Goal: Task Accomplishment & Management: Complete application form

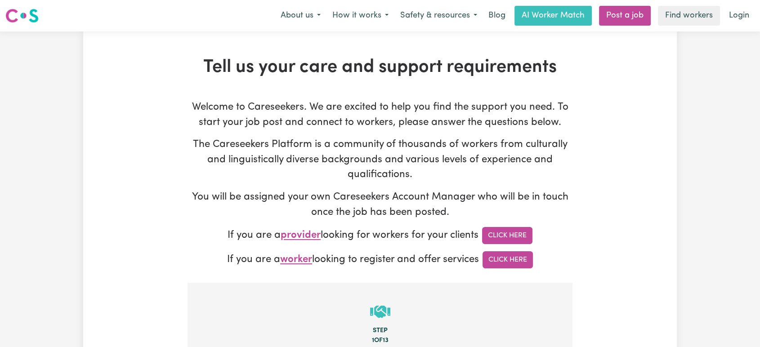
type input "[PERSON_NAME][EMAIL_ADDRESS][DOMAIN_NAME]"
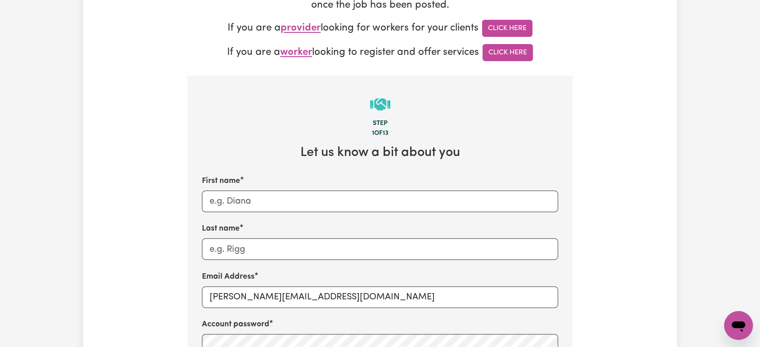
scroll to position [208, 0]
click at [335, 197] on input "First name" at bounding box center [380, 201] width 356 height 22
type input "[PERSON_NAME]"
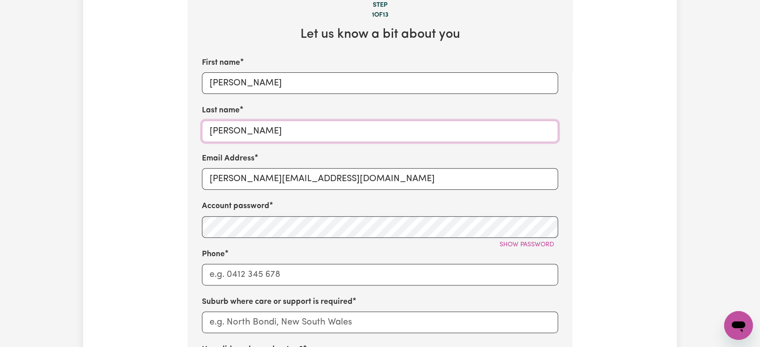
type input "[PERSON_NAME]"
click at [327, 186] on input "[PERSON_NAME][EMAIL_ADDRESS][DOMAIN_NAME]" at bounding box center [380, 179] width 356 height 22
type input "[EMAIL_ADDRESS][DOMAIN_NAME]"
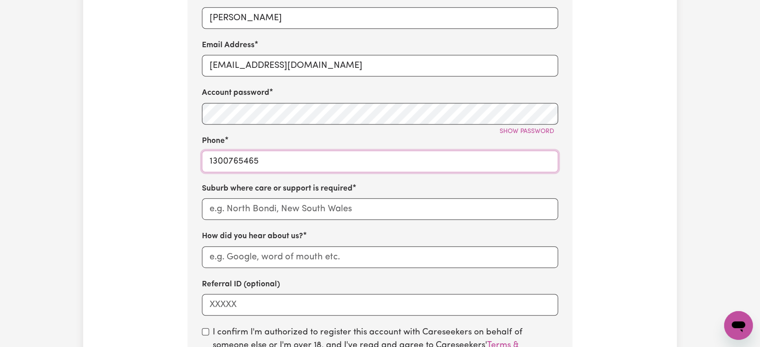
scroll to position [439, 0]
type input "1300765465"
click at [250, 214] on input "text" at bounding box center [380, 209] width 356 height 22
paste input "Keperra"
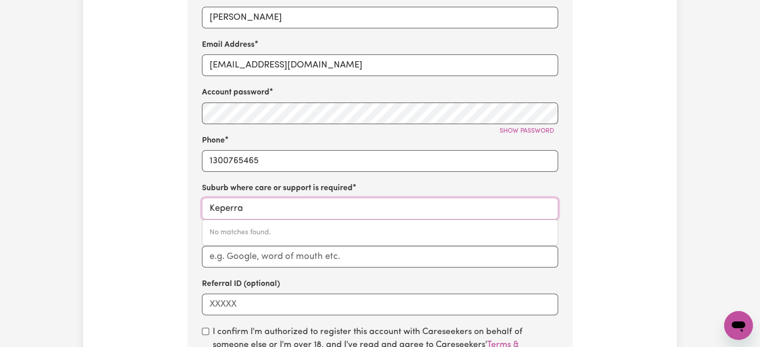
click at [265, 203] on input "Keperra" at bounding box center [380, 209] width 356 height 22
type input "K"
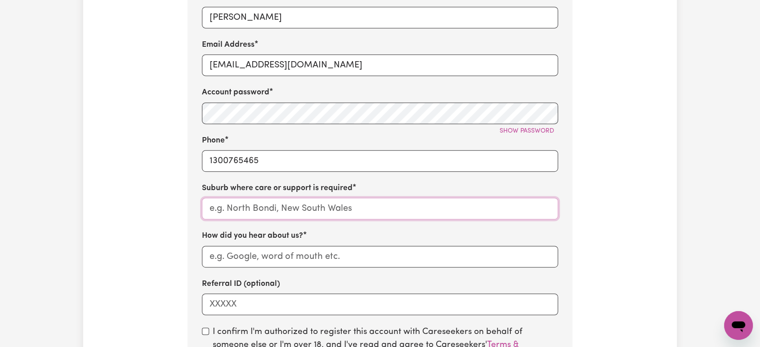
paste input "Keperra"
type input "Keperra"
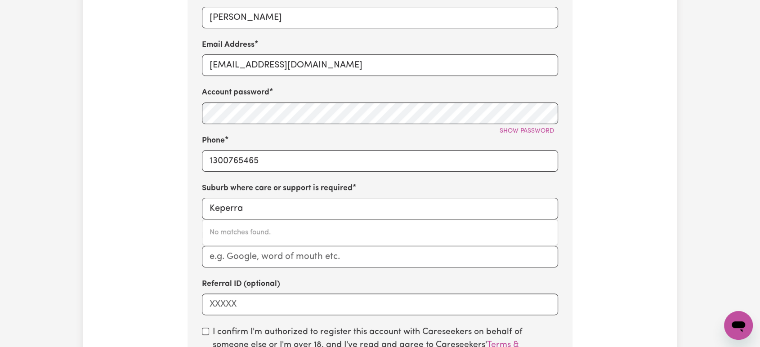
click at [283, 183] on div "First name [PERSON_NAME] Last name [PERSON_NAME] Email Address [EMAIL_ADDRESS][…" at bounding box center [380, 129] width 356 height 372
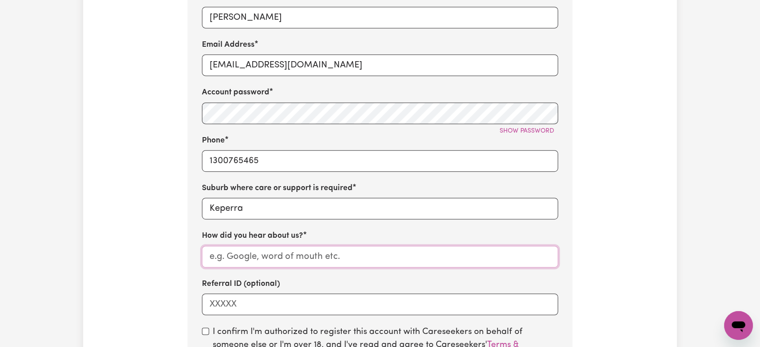
click at [245, 254] on input "How did you hear about us?" at bounding box center [380, 257] width 356 height 22
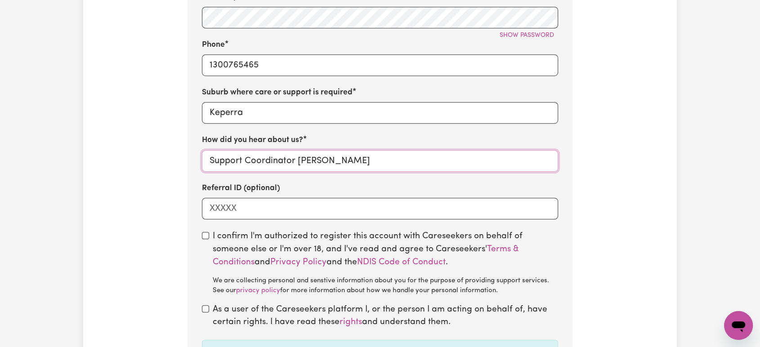
type input "Support Coordinator [PERSON_NAME]"
click at [205, 238] on input "checkbox" at bounding box center [205, 235] width 7 height 7
checkbox input "true"
click at [204, 315] on div "As a user of the Careseekers platform I, or the person I am acting on behalf of…" at bounding box center [380, 316] width 356 height 26
click at [205, 309] on input "checkbox" at bounding box center [205, 308] width 7 height 7
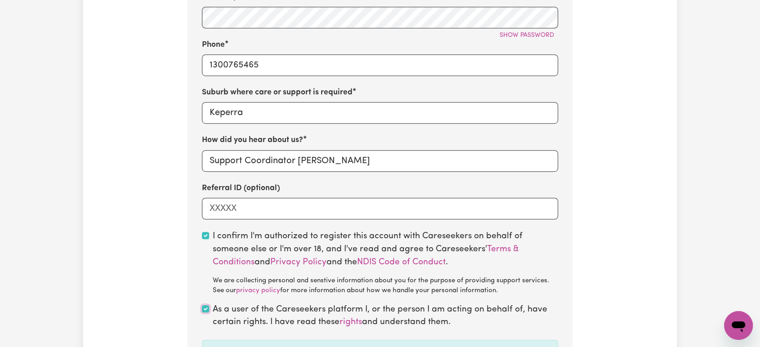
checkbox input "true"
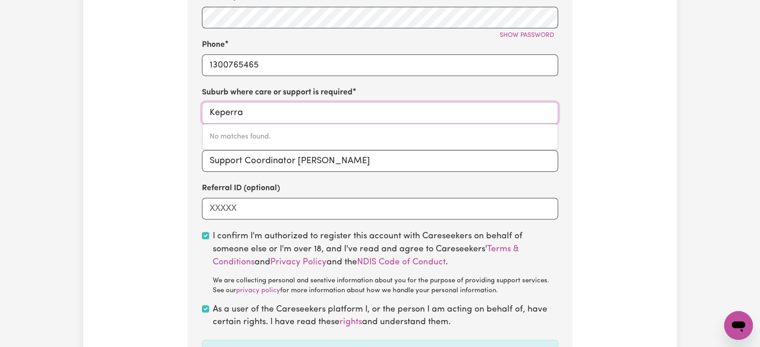
click at [309, 118] on input "Keperra" at bounding box center [380, 113] width 356 height 22
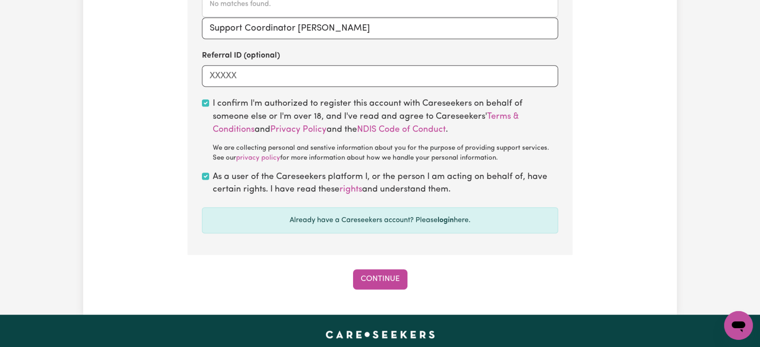
scroll to position [667, 0]
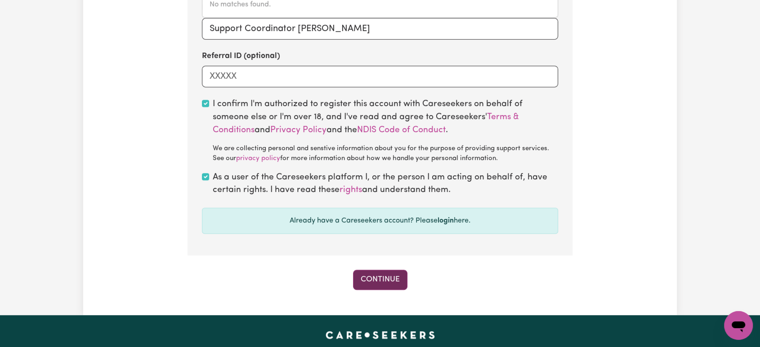
type input "Keperra QLD"
click at [363, 277] on button "Continue" at bounding box center [380, 280] width 54 height 20
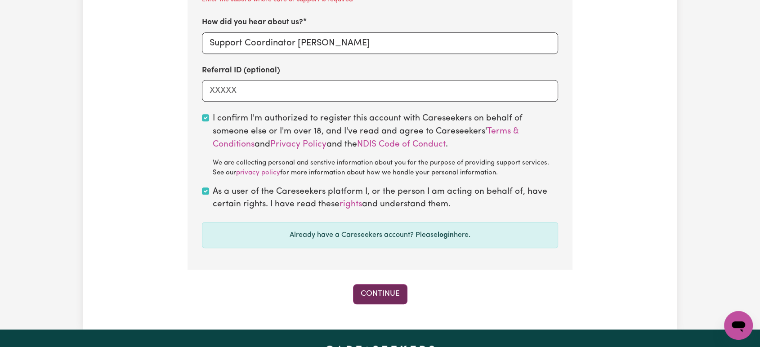
click at [366, 296] on button "Continue" at bounding box center [380, 294] width 54 height 20
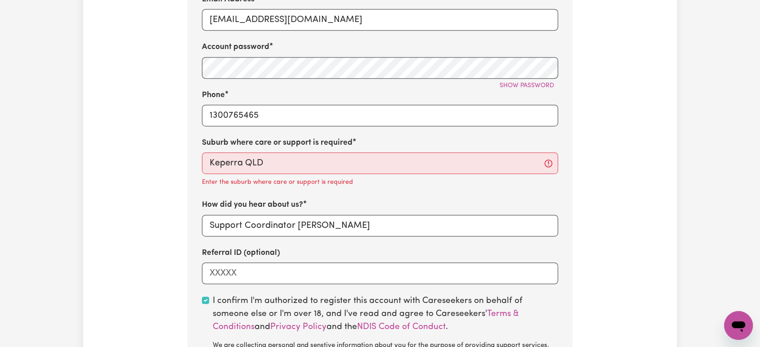
scroll to position [482, 0]
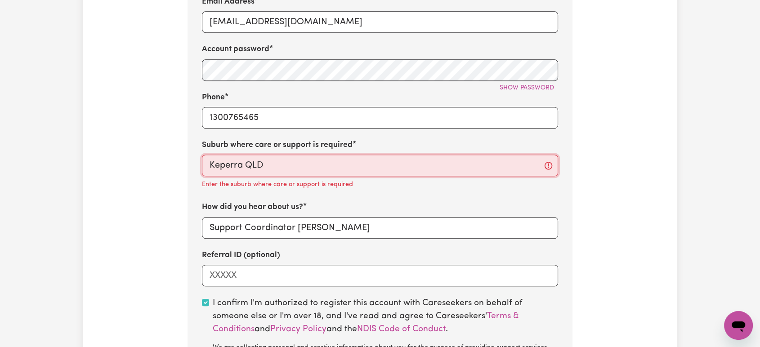
click at [327, 170] on input "Keperra QLD" at bounding box center [380, 166] width 356 height 22
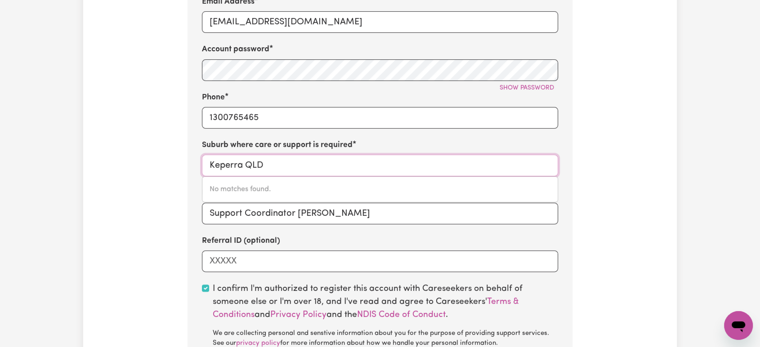
click at [327, 170] on input "Keperra QLD" at bounding box center [380, 166] width 356 height 22
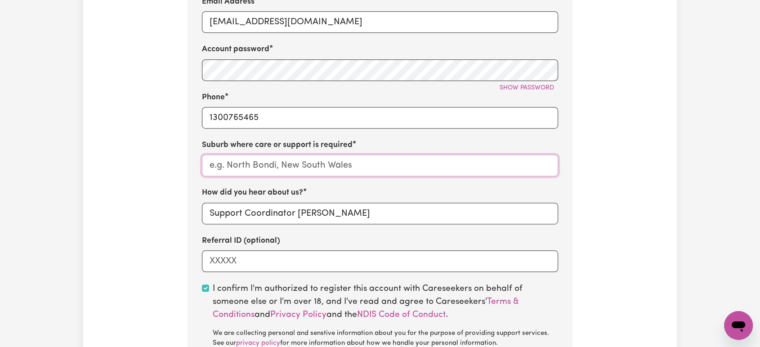
paste input "Keperra"
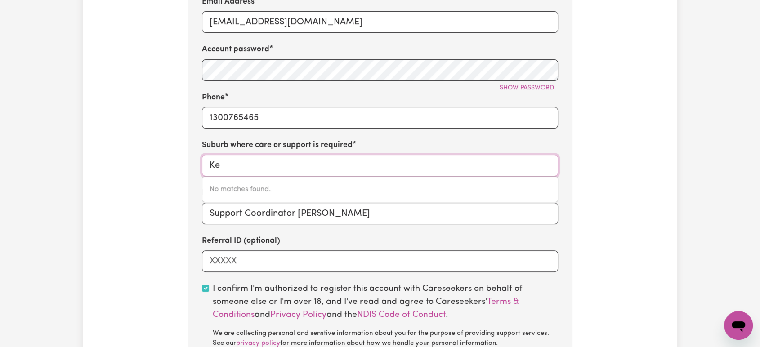
type input "K"
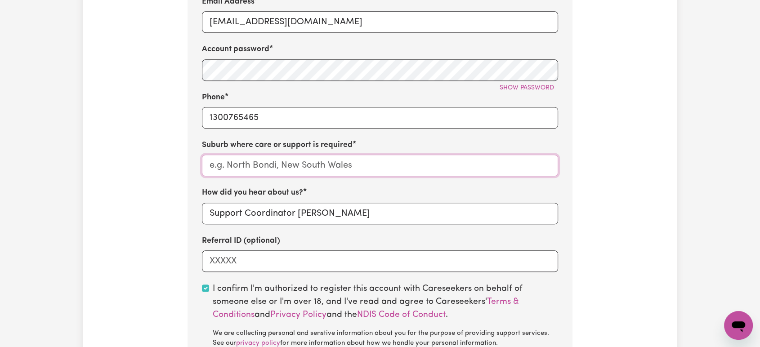
paste input "Keperra"
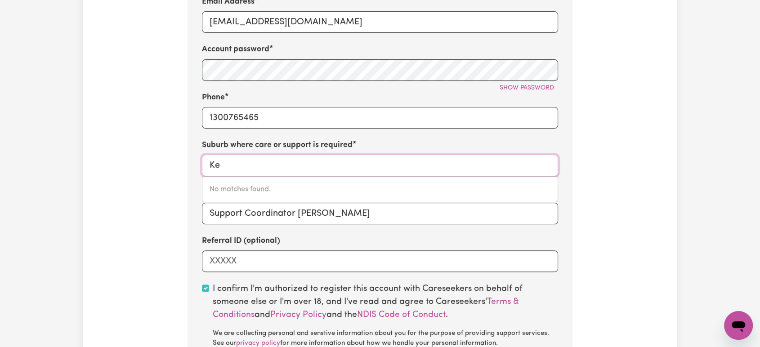
type input "K"
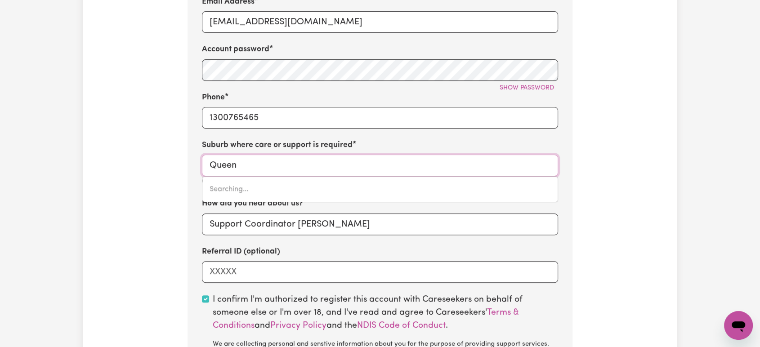
type input "Queens"
type input "[GEOGRAPHIC_DATA], [GEOGRAPHIC_DATA], 4805"
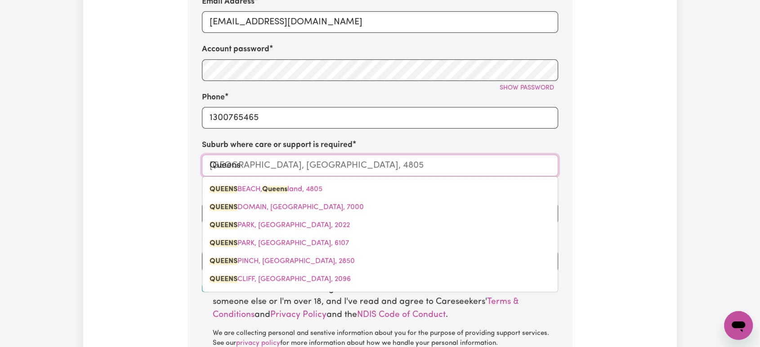
type input "Queen"
type input "[GEOGRAPHIC_DATA]"
type input "Quee"
type input "[GEOGRAPHIC_DATA], [GEOGRAPHIC_DATA], 4805"
type input "Que"
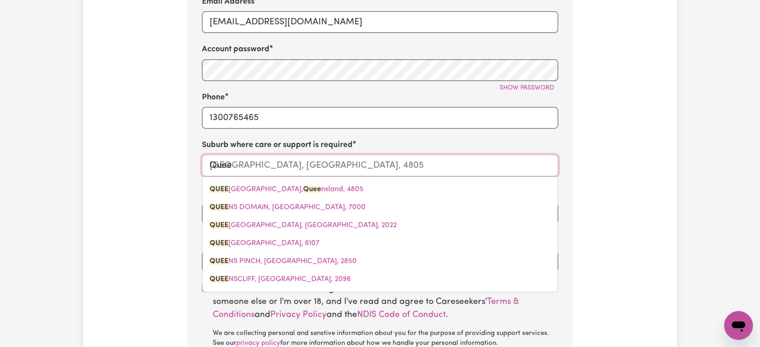
type input "[GEOGRAPHIC_DATA], [GEOGRAPHIC_DATA], 4805"
type input "Qu"
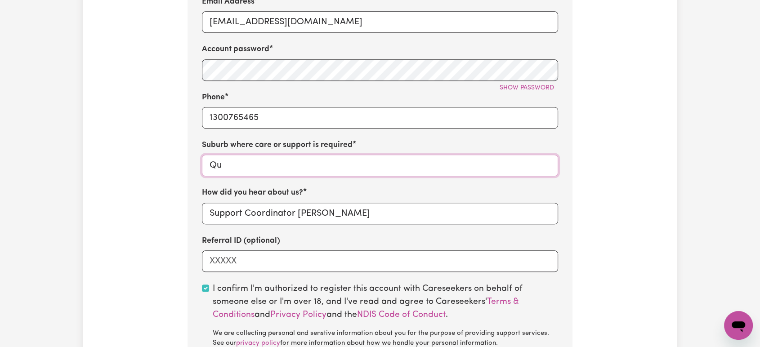
type input "Q"
paste input "Keperra"
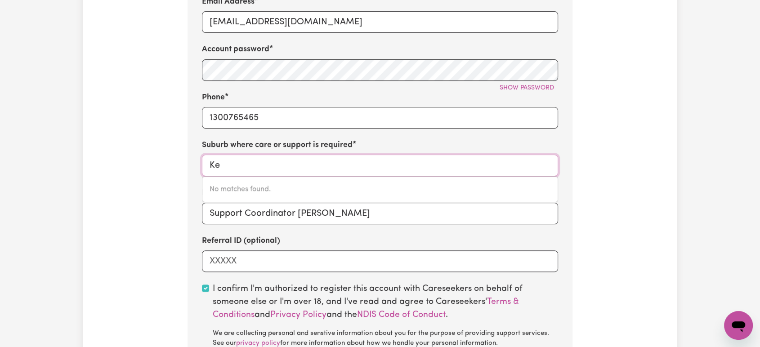
type input "K"
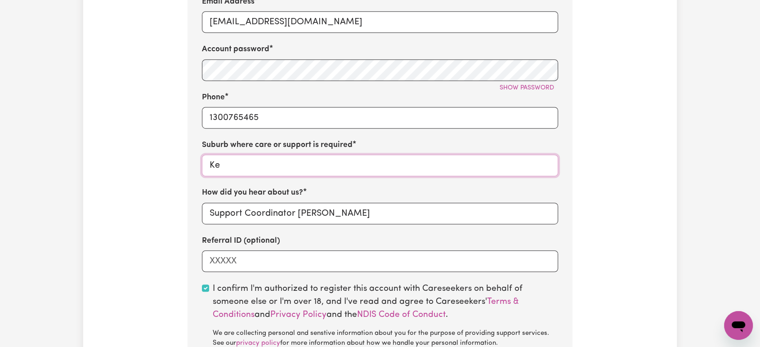
type input "K"
paste input "Keperra"
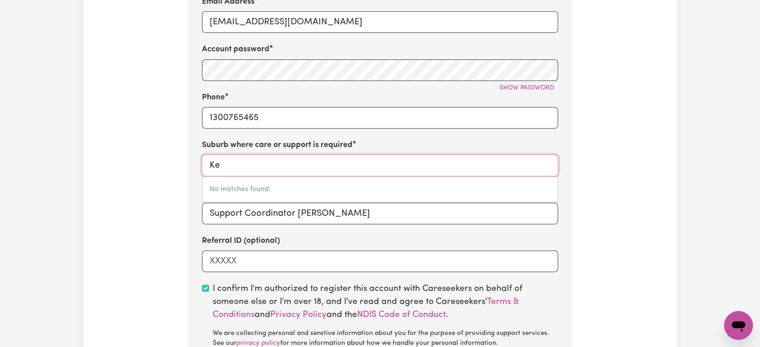
type input "K"
type input "[PERSON_NAME]"
type input "KeppEL SANDS, [GEOGRAPHIC_DATA], 4702"
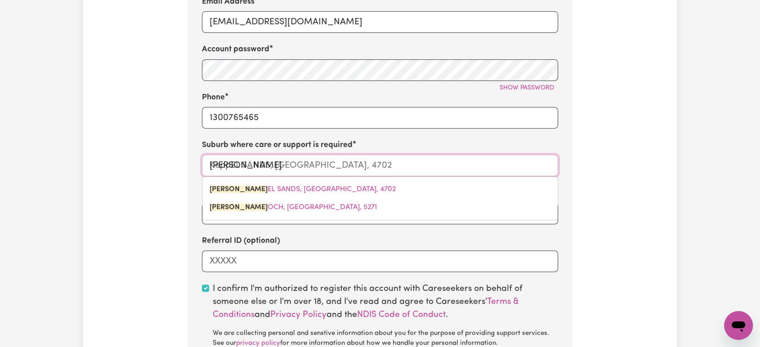
type input "Keppe"
type input "KeppeL SANDS, [GEOGRAPHIC_DATA], 4702"
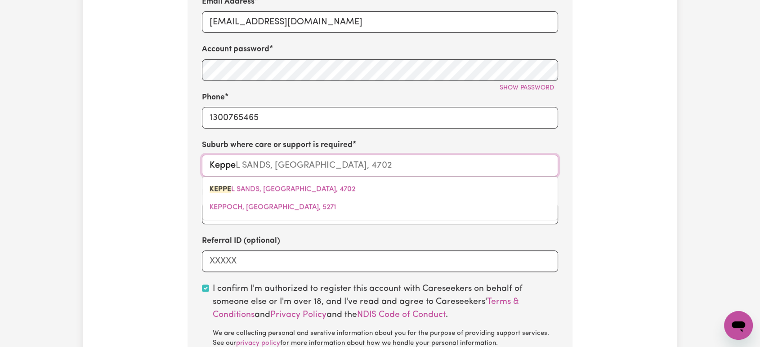
type input "[PERSON_NAME]"
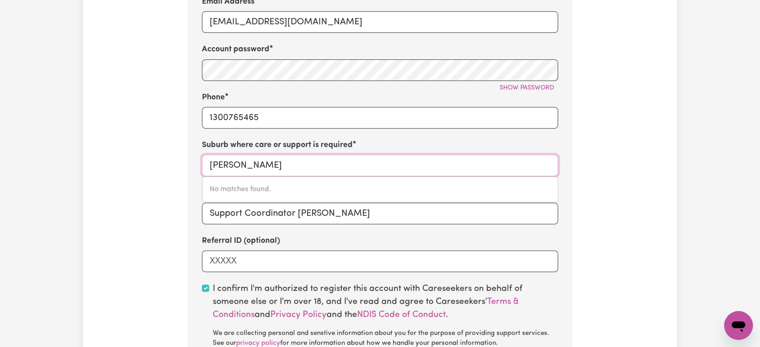
type input "Keppe"
type input "KeppeL SANDS, [GEOGRAPHIC_DATA], 4702"
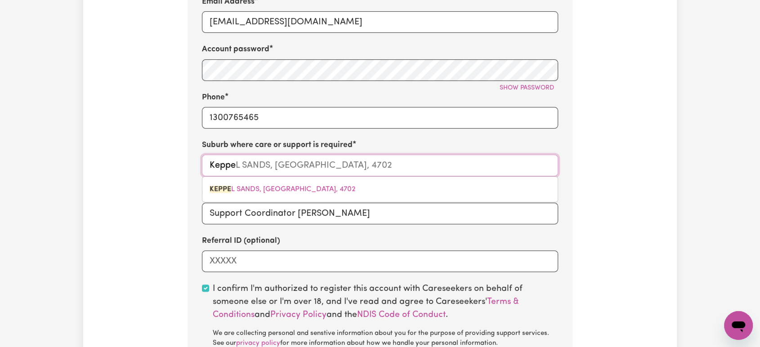
type input "[PERSON_NAME]"
type input "KeppEL SANDS, [GEOGRAPHIC_DATA], 4702"
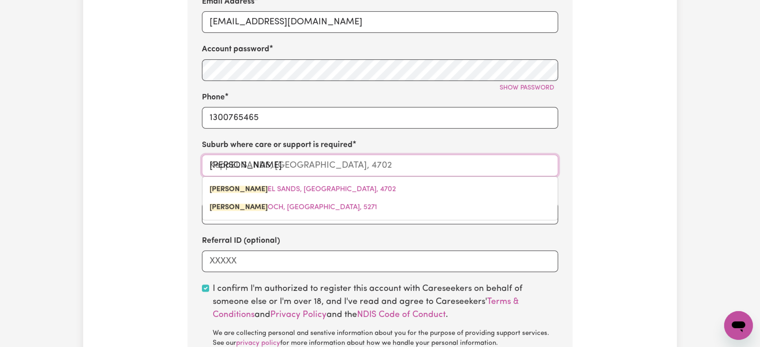
type input "Kep"
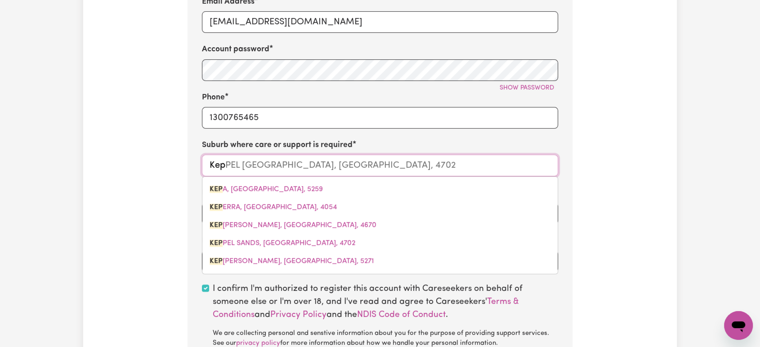
type input "KepA, [GEOGRAPHIC_DATA], 5259"
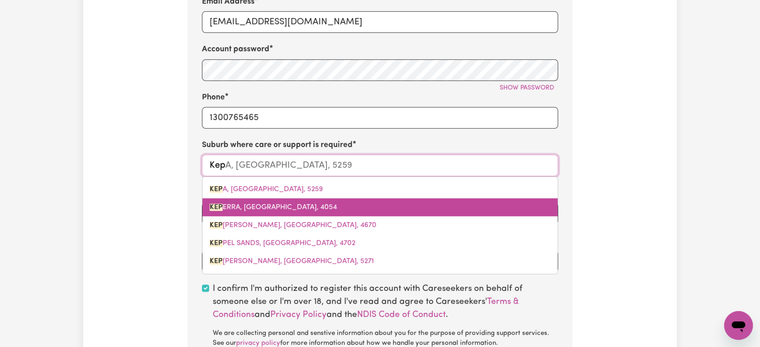
click at [288, 211] on span "KEP ERRA, [GEOGRAPHIC_DATA], 4054" at bounding box center [273, 207] width 127 height 7
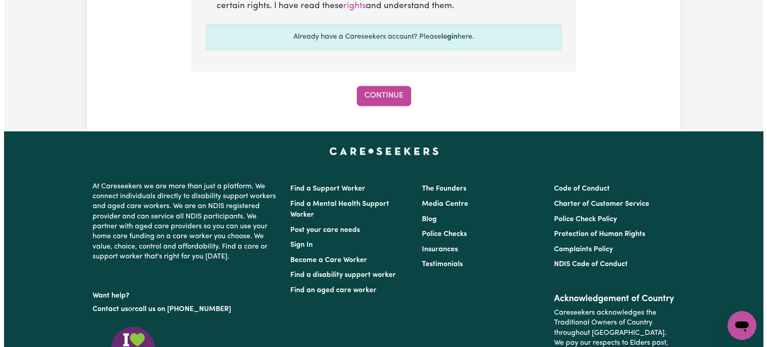
scroll to position [852, 0]
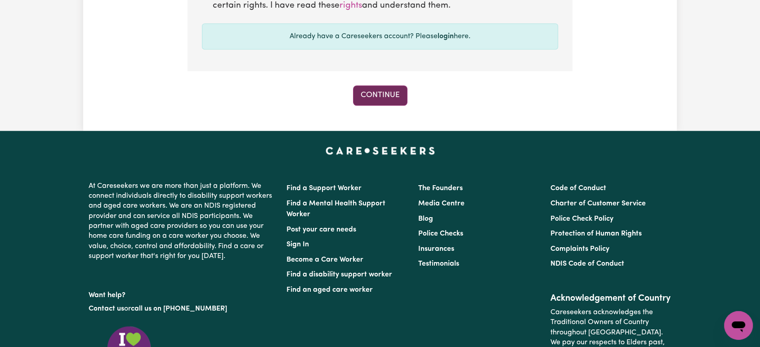
click at [370, 92] on button "Continue" at bounding box center [380, 95] width 54 height 20
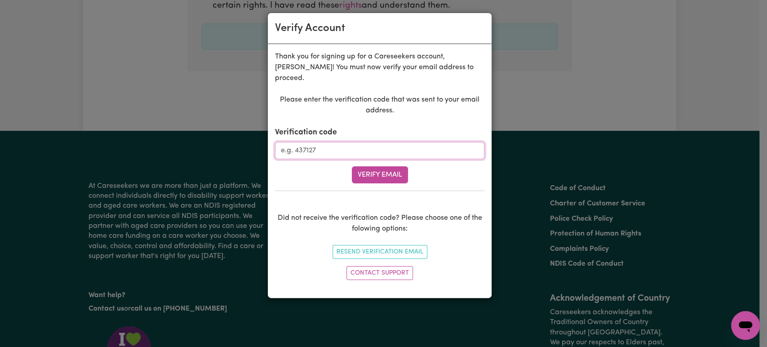
click at [398, 143] on input "Verification code" at bounding box center [380, 150] width 210 height 17
paste input "754246"
type input "754246"
click at [392, 166] on button "Verify Email" at bounding box center [380, 174] width 56 height 17
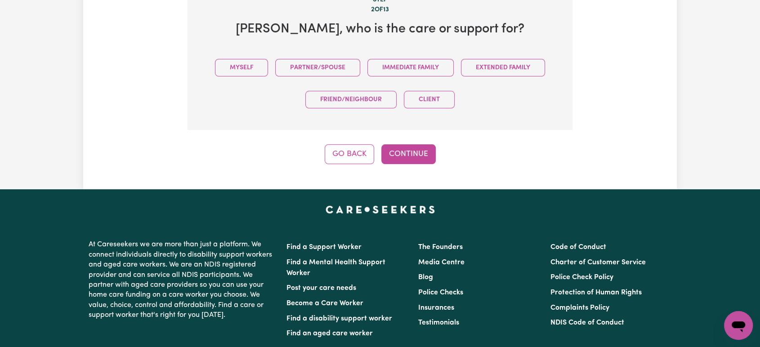
scroll to position [283, 0]
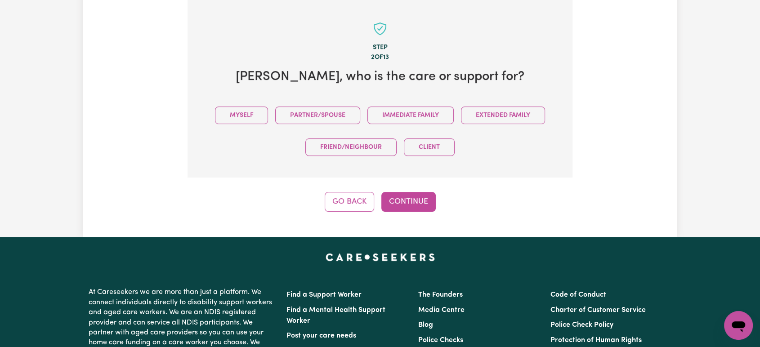
click at [273, 116] on div "Myself Partner/Spouse Immediate Family Extended Family Friend/Neighbour Client" at bounding box center [380, 131] width 356 height 64
click at [263, 115] on button "Myself" at bounding box center [241, 116] width 53 height 18
click at [411, 203] on button "Continue" at bounding box center [408, 202] width 54 height 20
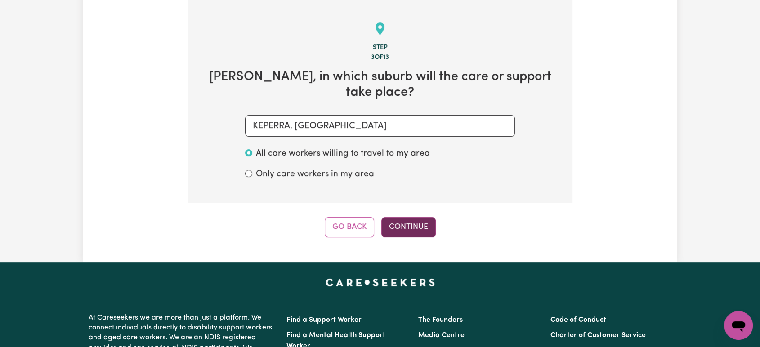
click at [414, 217] on button "Continue" at bounding box center [408, 227] width 54 height 20
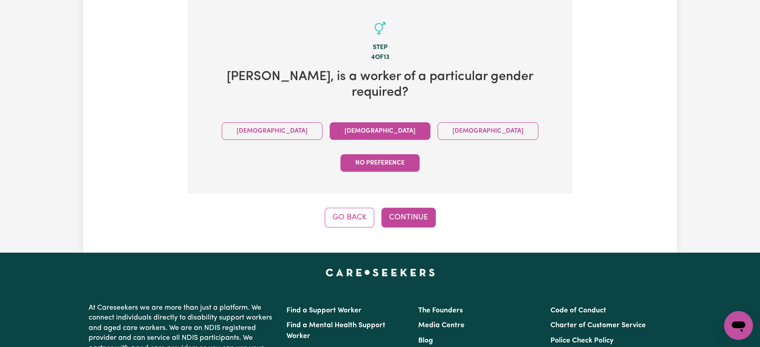
click at [330, 122] on button "[DEMOGRAPHIC_DATA]" at bounding box center [380, 131] width 101 height 18
click at [387, 160] on div "Step 4 of 13 [PERSON_NAME] , is a worker of a particular gender required? [DEMO…" at bounding box center [379, 114] width 385 height 228
click at [394, 208] on button "Continue" at bounding box center [408, 218] width 54 height 20
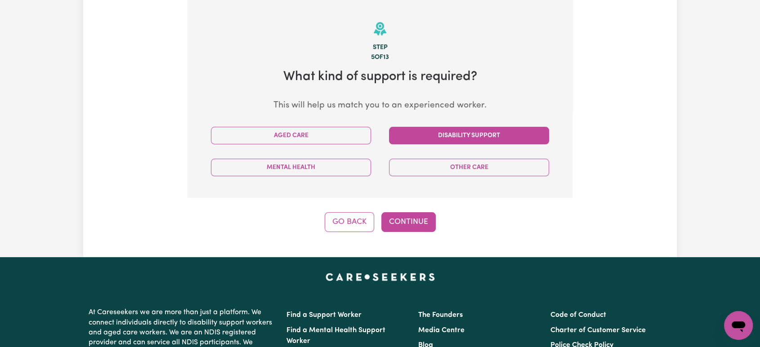
click at [427, 139] on button "Disability Support" at bounding box center [469, 136] width 160 height 18
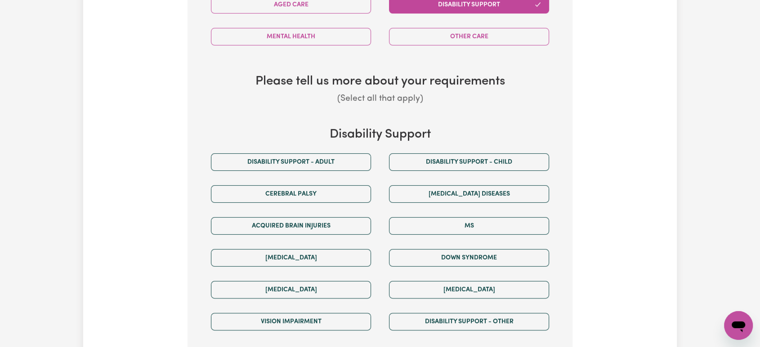
scroll to position [415, 0]
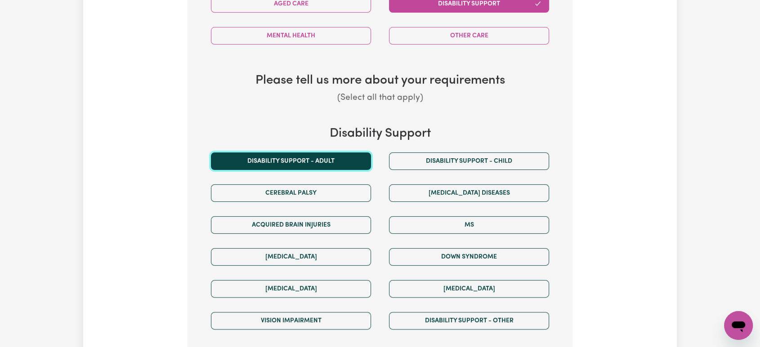
click at [334, 165] on button "Disability support - Adult" at bounding box center [291, 161] width 160 height 18
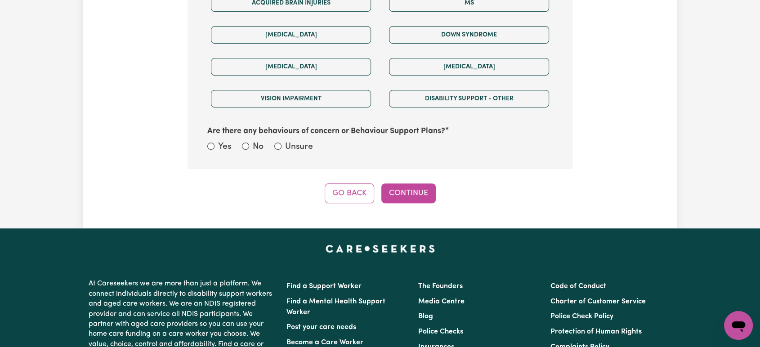
scroll to position [640, 0]
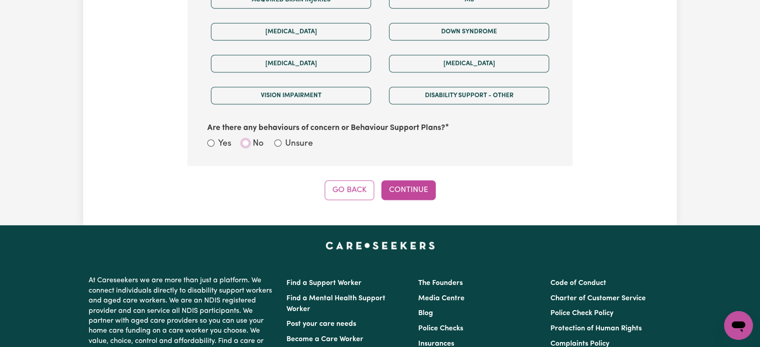
click at [246, 141] on input "No" at bounding box center [245, 142] width 7 height 7
radio input "true"
click at [396, 189] on button "Continue" at bounding box center [408, 190] width 54 height 20
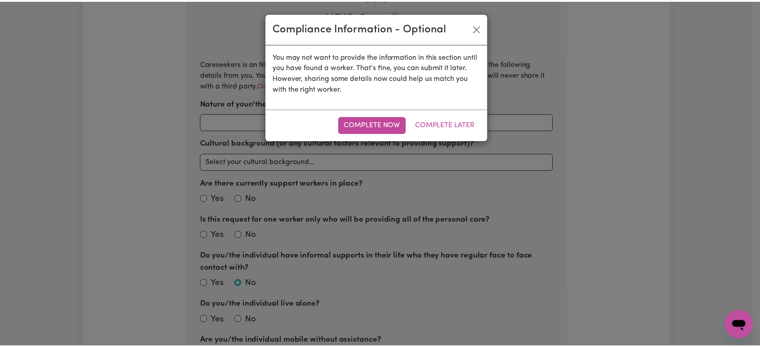
scroll to position [283, 0]
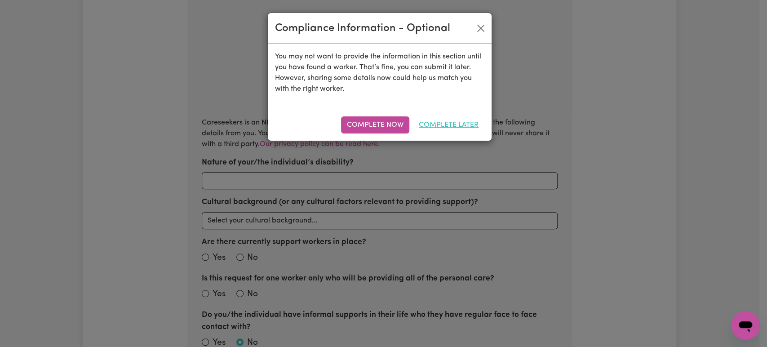
click at [453, 122] on button "Complete Later" at bounding box center [448, 124] width 71 height 17
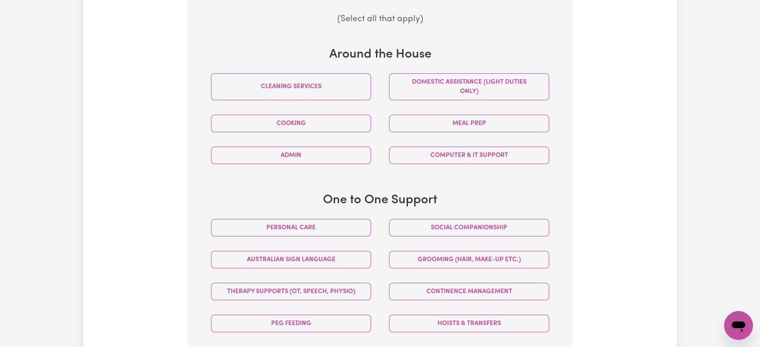
scroll to position [391, 0]
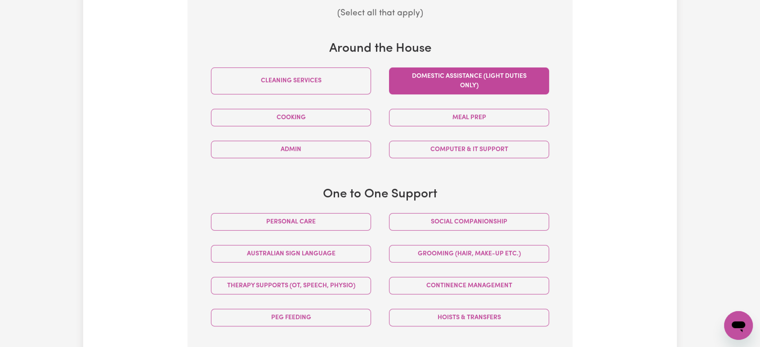
click at [465, 74] on button "Domestic assistance (light duties only)" at bounding box center [469, 80] width 160 height 27
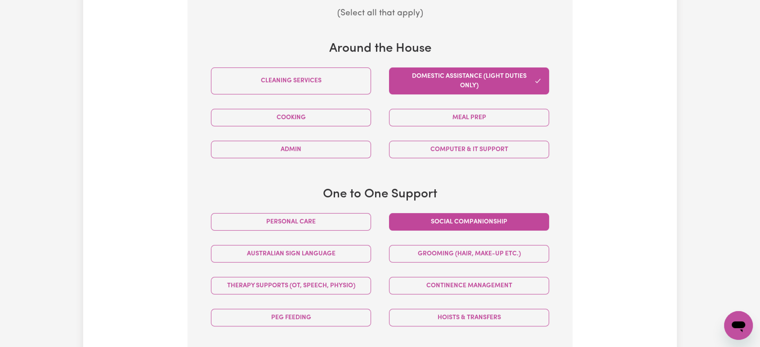
click at [437, 217] on button "Social companionship" at bounding box center [469, 222] width 160 height 18
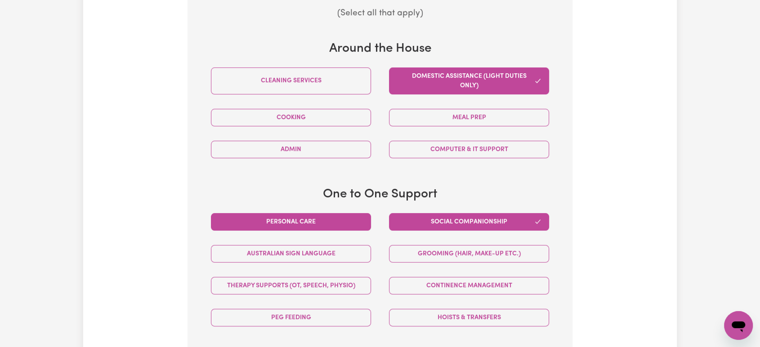
click at [354, 215] on button "Personal care" at bounding box center [291, 222] width 160 height 18
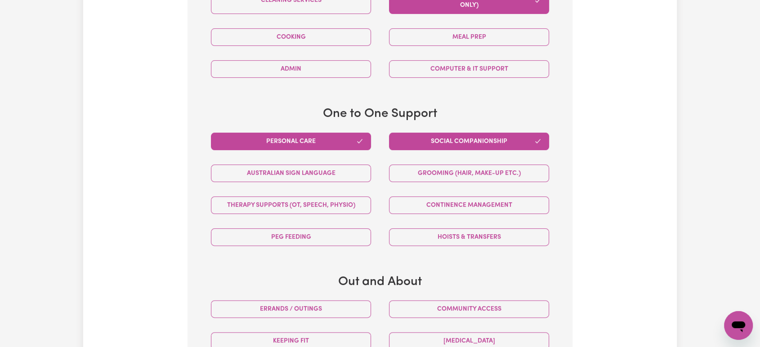
scroll to position [473, 0]
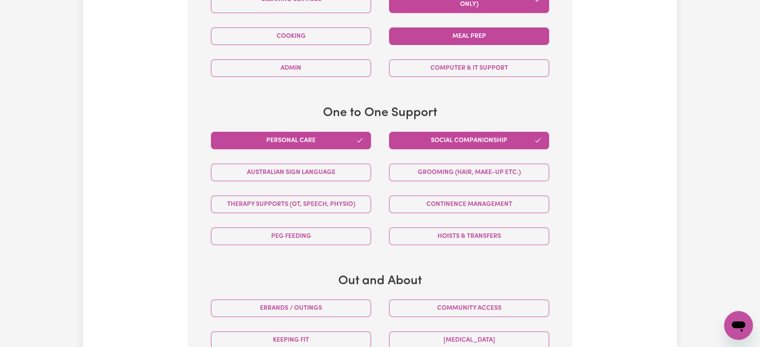
click at [409, 39] on button "Meal prep" at bounding box center [469, 36] width 160 height 18
click at [336, 31] on button "Cooking" at bounding box center [291, 36] width 160 height 18
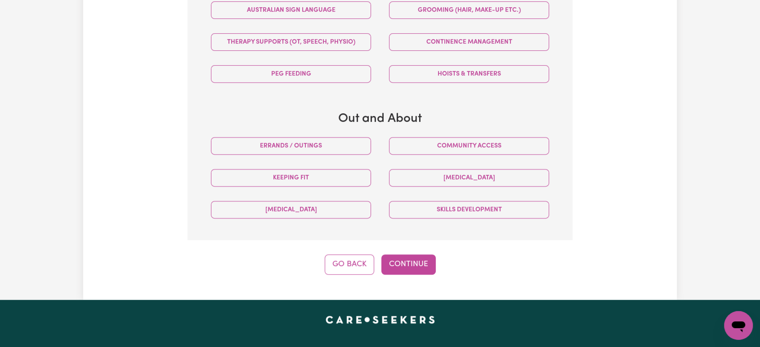
scroll to position [635, 0]
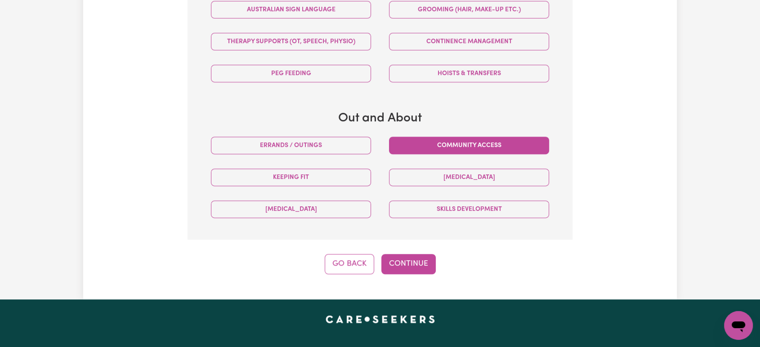
click at [411, 149] on button "Community access" at bounding box center [469, 146] width 160 height 18
click at [353, 141] on button "Errands / Outings" at bounding box center [291, 146] width 160 height 18
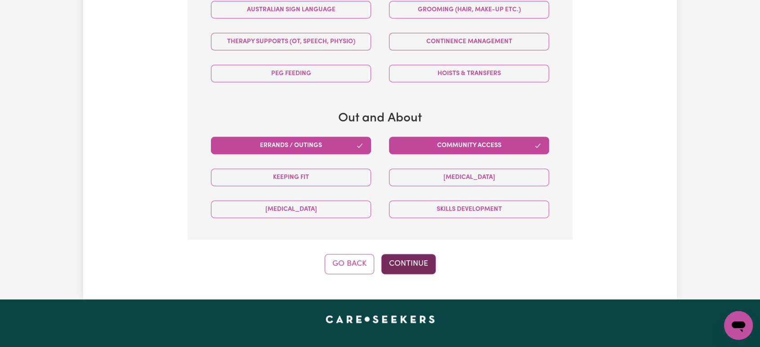
click at [415, 258] on button "Continue" at bounding box center [408, 264] width 54 height 20
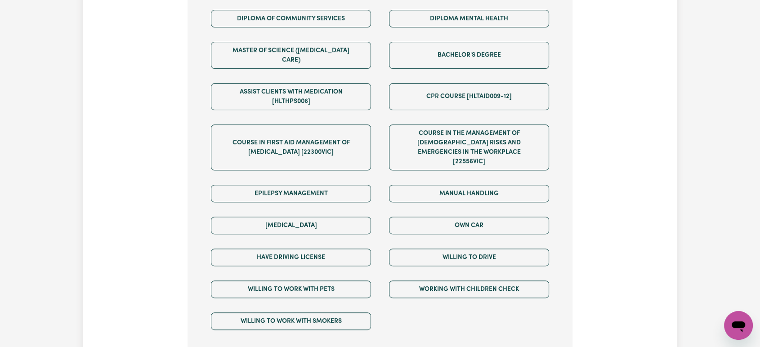
scroll to position [562, 0]
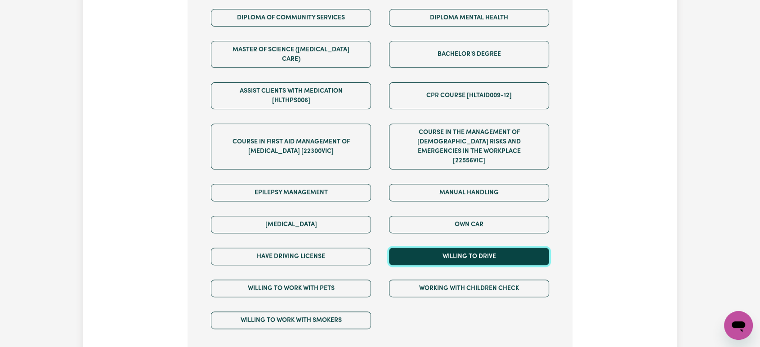
click at [434, 248] on button "Willing to drive" at bounding box center [469, 257] width 160 height 18
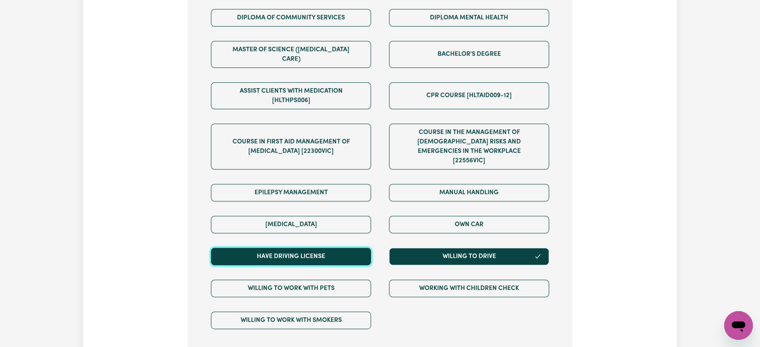
click at [342, 248] on button "Have driving license" at bounding box center [291, 257] width 160 height 18
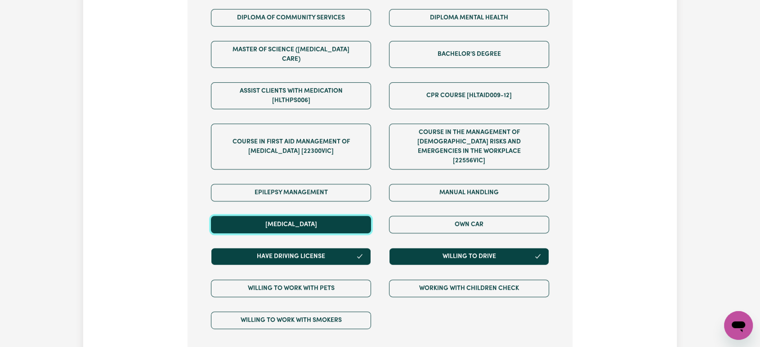
click at [348, 216] on button "[MEDICAL_DATA]" at bounding box center [291, 225] width 160 height 18
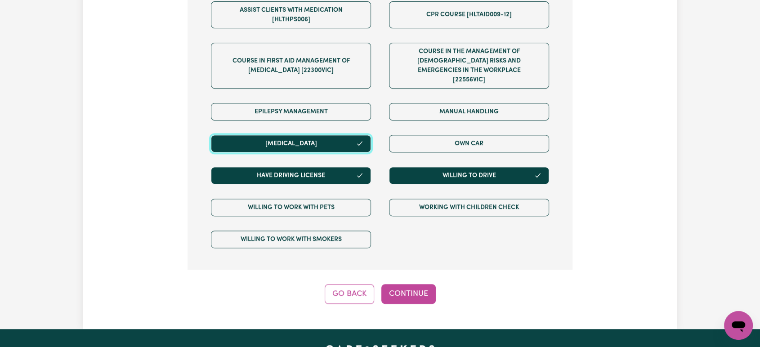
scroll to position [643, 0]
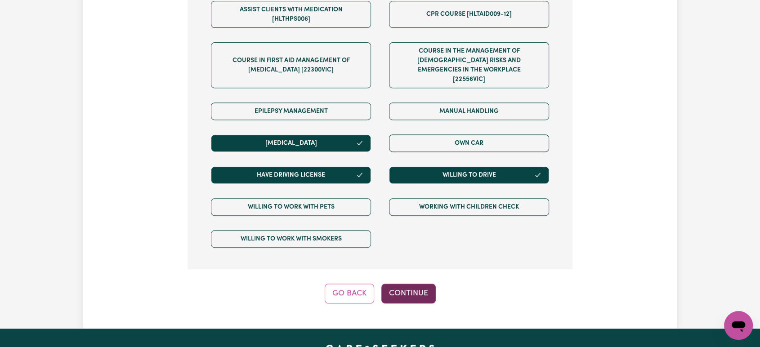
click at [416, 284] on button "Continue" at bounding box center [408, 294] width 54 height 20
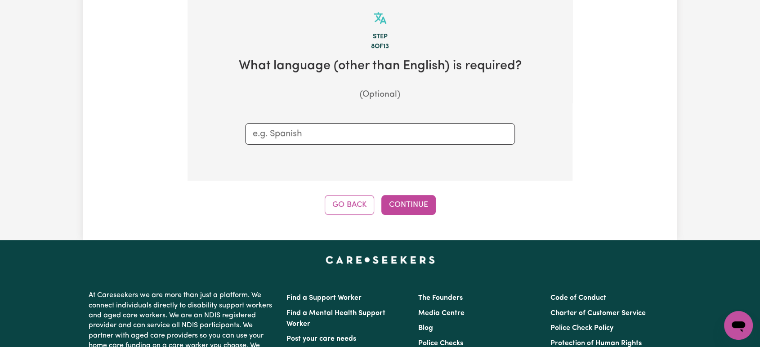
scroll to position [283, 0]
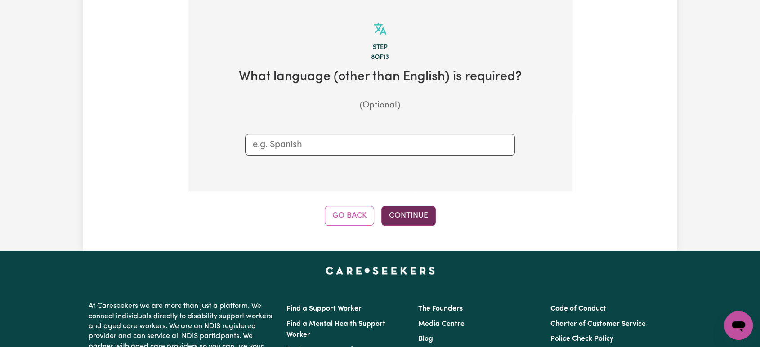
click at [421, 209] on button "Continue" at bounding box center [408, 216] width 54 height 20
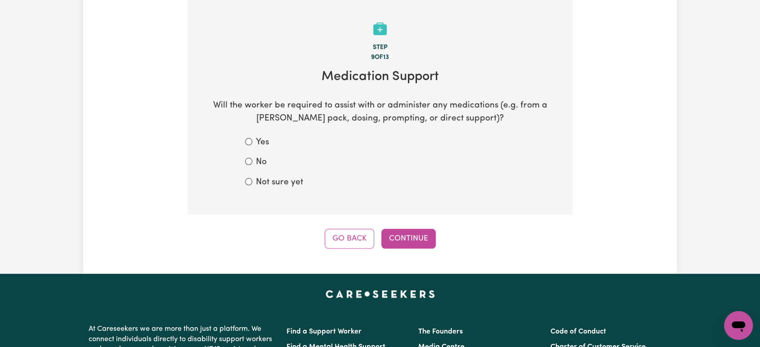
click at [259, 144] on label "Yes" at bounding box center [262, 142] width 13 height 13
click at [252, 144] on input "Yes" at bounding box center [248, 141] width 7 height 7
radio input "true"
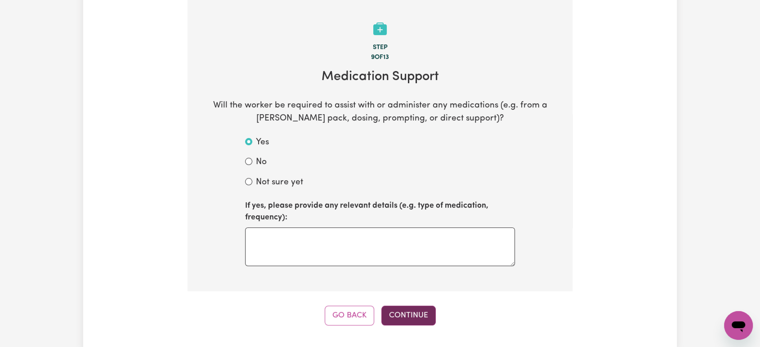
click at [397, 311] on button "Continue" at bounding box center [408, 316] width 54 height 20
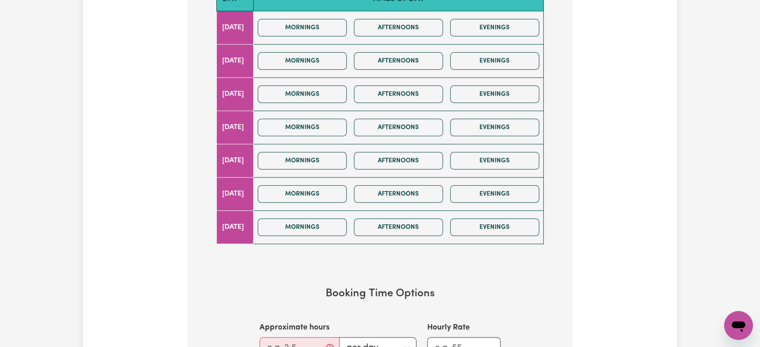
scroll to position [461, 0]
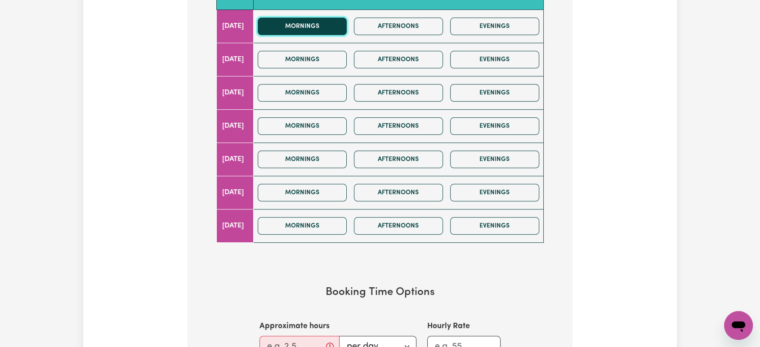
click at [337, 23] on button "Mornings" at bounding box center [302, 27] width 89 height 18
click at [339, 25] on icon "button" at bounding box center [335, 25] width 7 height 7
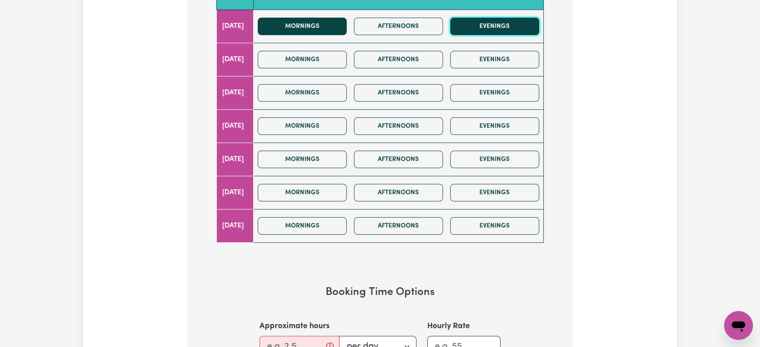
click at [468, 27] on button "Evenings" at bounding box center [494, 27] width 89 height 18
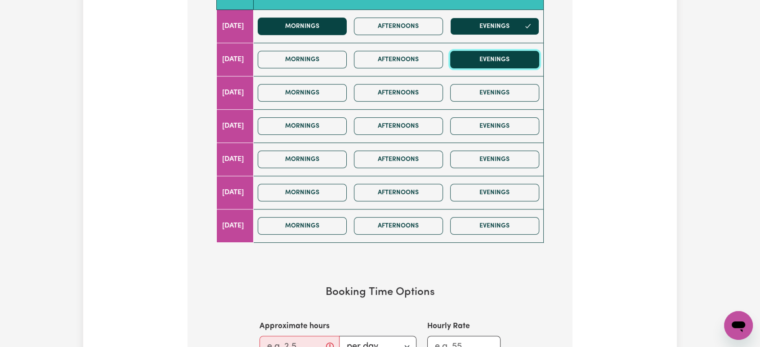
click at [476, 66] on button "Evenings" at bounding box center [494, 60] width 89 height 18
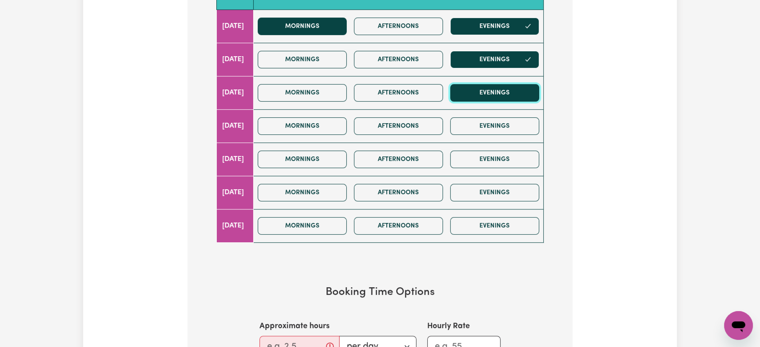
click at [481, 94] on button "Evenings" at bounding box center [494, 93] width 89 height 18
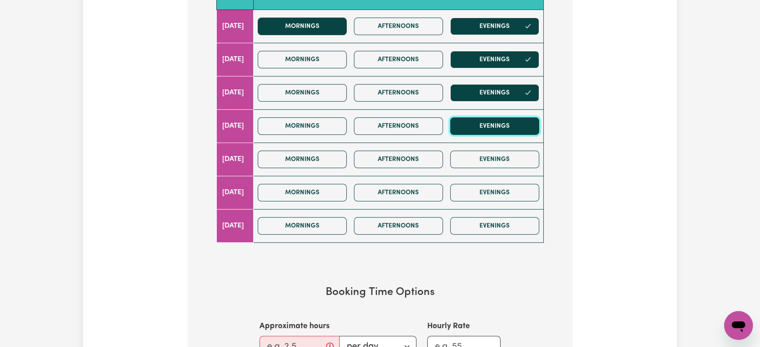
click at [479, 129] on button "Evenings" at bounding box center [494, 126] width 89 height 18
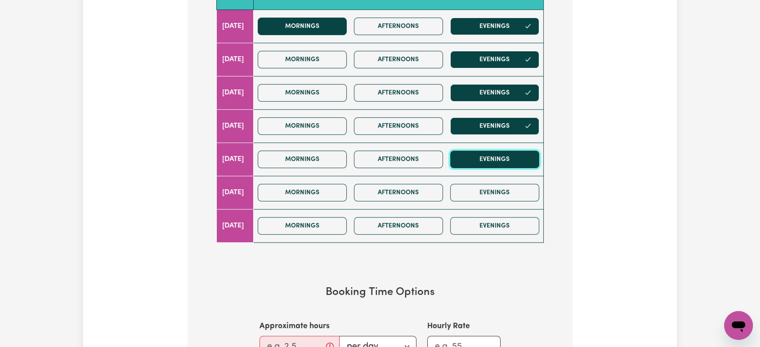
click at [476, 157] on button "Evenings" at bounding box center [494, 160] width 89 height 18
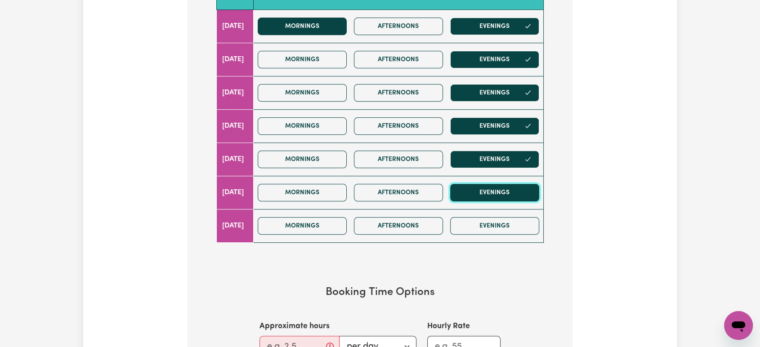
click at [472, 191] on button "Evenings" at bounding box center [494, 193] width 89 height 18
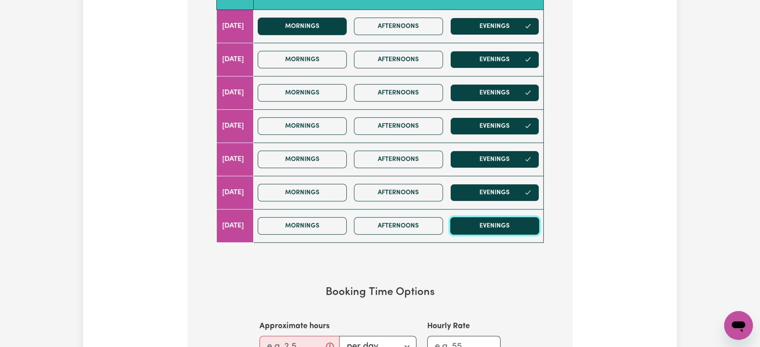
click at [471, 220] on button "Evenings" at bounding box center [494, 226] width 89 height 18
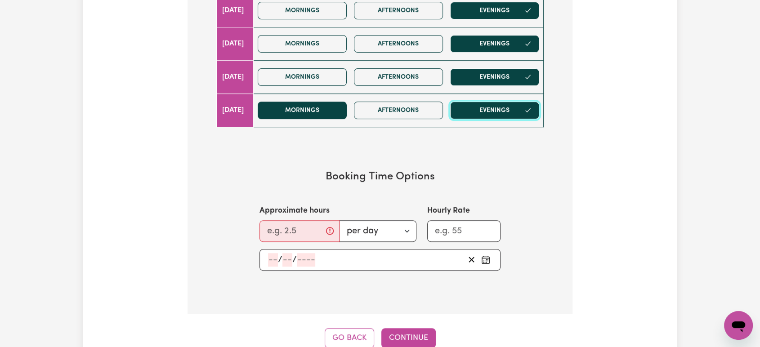
scroll to position [577, 0]
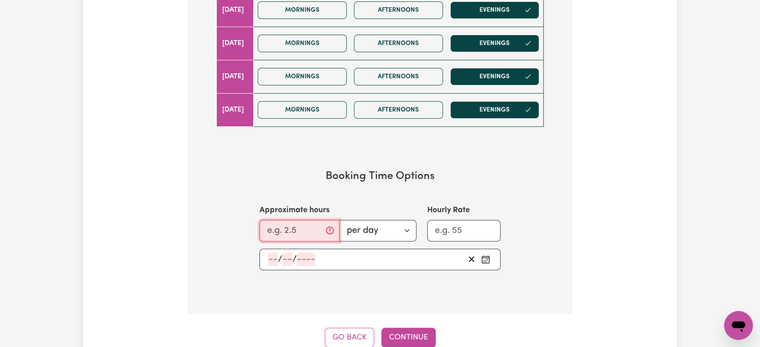
click at [299, 232] on input "Approximate hours" at bounding box center [299, 231] width 80 height 22
type input "8"
click at [456, 231] on input "Hourly Rate" at bounding box center [463, 231] width 73 height 22
type input "6"
type input "63"
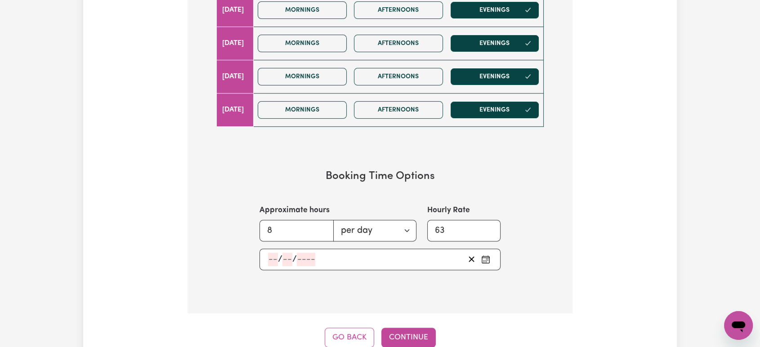
click at [486, 261] on circle "Pick an approximate start date" at bounding box center [486, 261] width 1 height 1
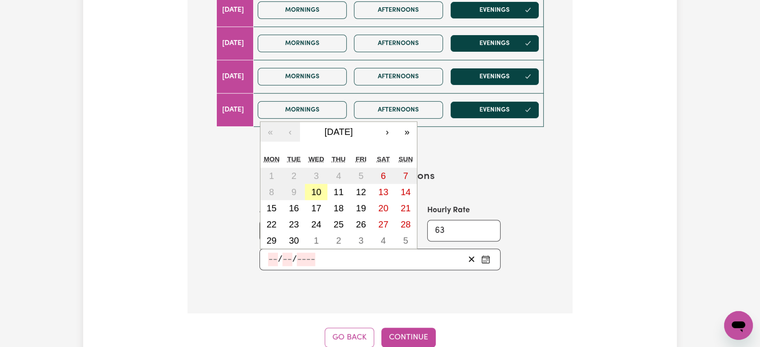
click at [317, 187] on abbr "10" at bounding box center [316, 192] width 10 height 10
type input "[DATE]"
type input "10"
type input "9"
type input "2025"
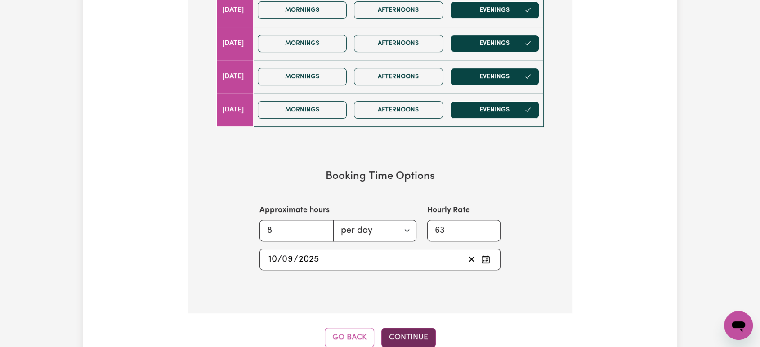
click at [392, 331] on button "Continue" at bounding box center [408, 338] width 54 height 20
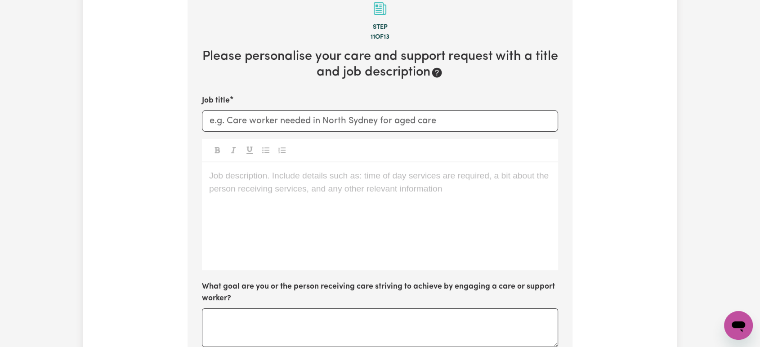
scroll to position [283, 0]
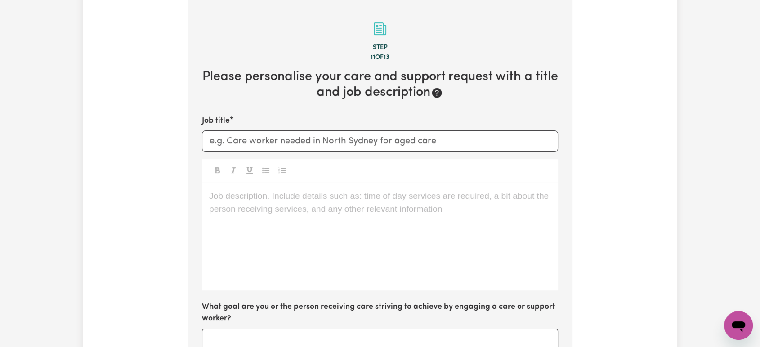
click at [326, 212] on div "Job description. Include details such as: time of day services are required, a …" at bounding box center [380, 237] width 356 height 108
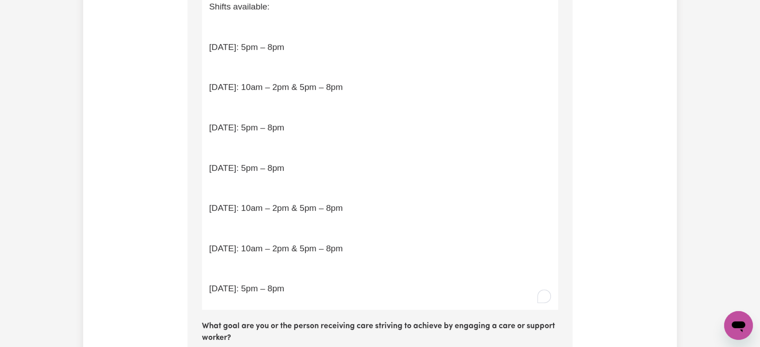
scroll to position [733, 0]
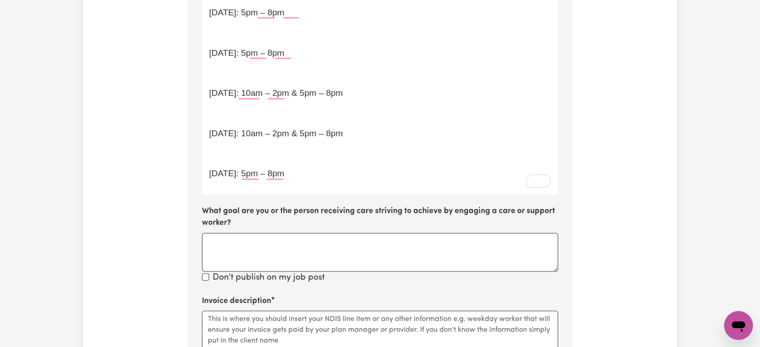
drag, startPoint x: 291, startPoint y: 160, endPoint x: 242, endPoint y: 156, distance: 49.2
click at [242, 156] on p "﻿" at bounding box center [380, 153] width 342 height 13
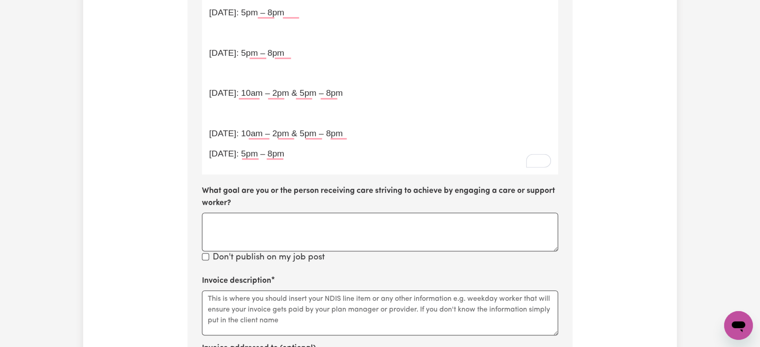
click at [246, 117] on p "﻿" at bounding box center [380, 113] width 342 height 13
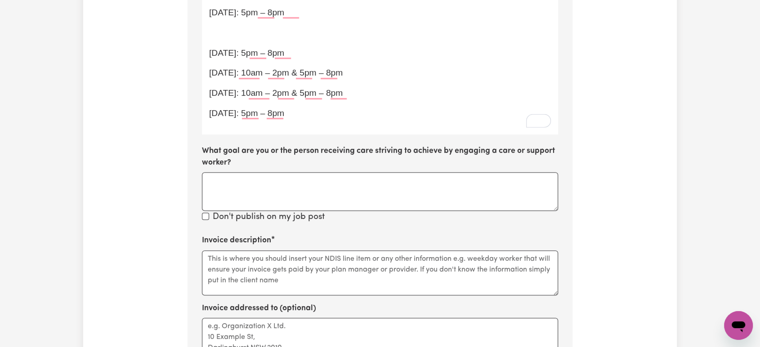
click at [239, 32] on p "﻿" at bounding box center [380, 33] width 342 height 13
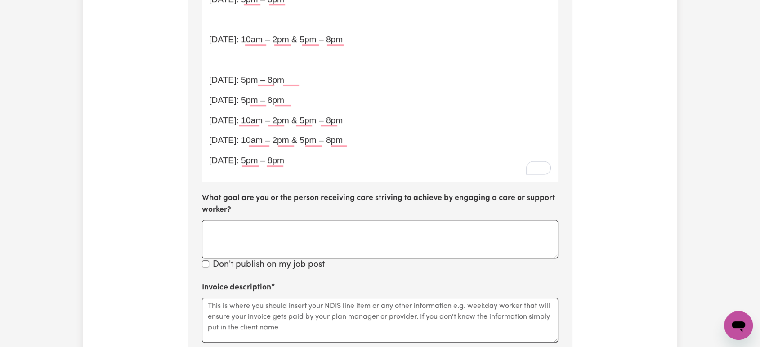
scroll to position [665, 0]
click at [233, 67] on p "﻿" at bounding box center [380, 60] width 342 height 13
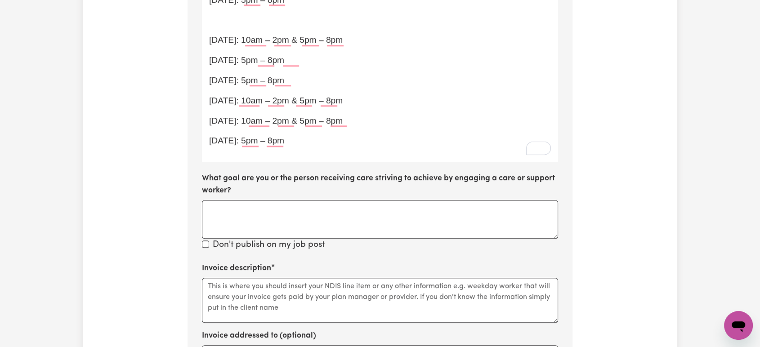
click at [234, 21] on p "﻿" at bounding box center [380, 20] width 342 height 13
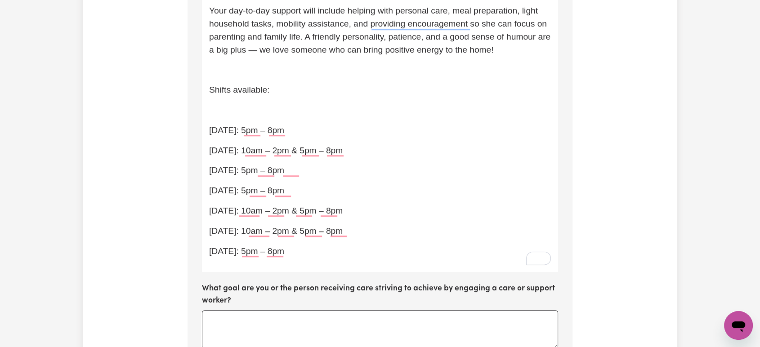
scroll to position [509, 0]
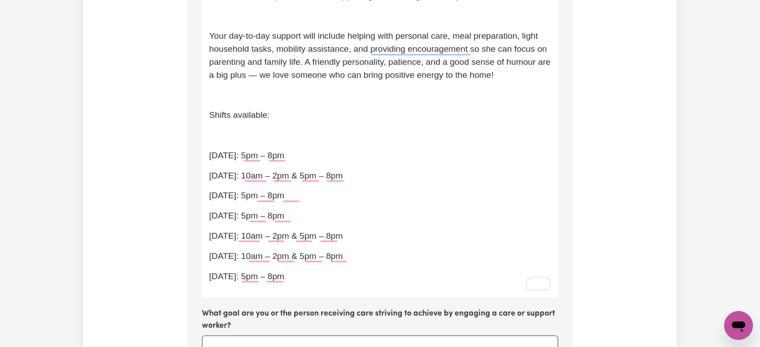
click at [241, 142] on p "﻿" at bounding box center [380, 135] width 342 height 13
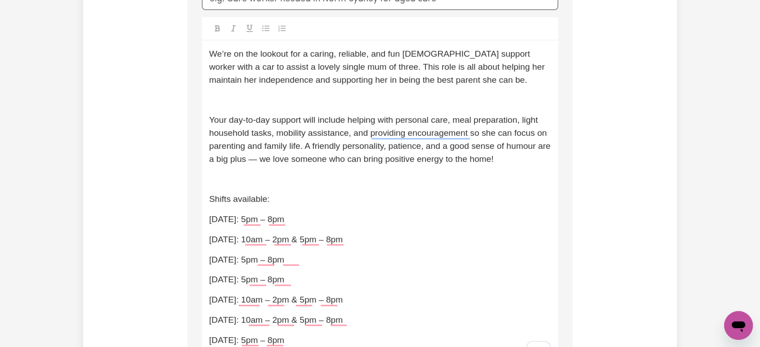
scroll to position [426, 0]
click at [531, 157] on p "Your day-to-day support will include helping with personal care, meal preparati…" at bounding box center [380, 139] width 342 height 52
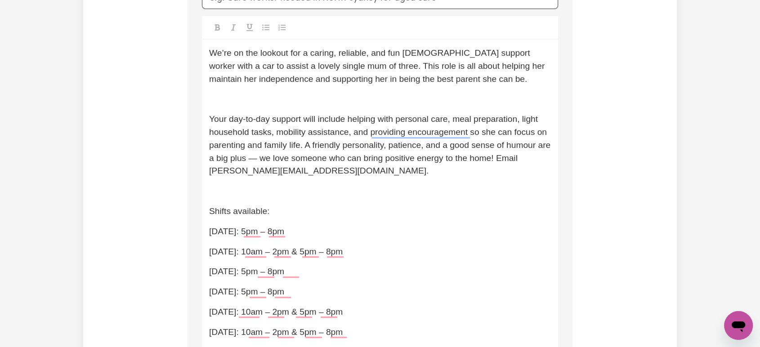
scroll to position [373, 0]
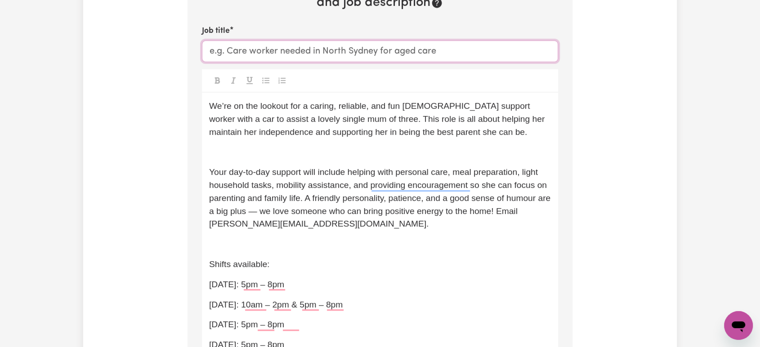
click at [298, 54] on input "Job title" at bounding box center [380, 51] width 356 height 22
paste input "🌟 [DEMOGRAPHIC_DATA] Support Worker Wanted – Join Our Care Team! 🌟"
click at [223, 50] on input "🌟 [DEMOGRAPHIC_DATA] Support Worker Wanted – Join Our Care Team! 🌟" at bounding box center [380, 51] width 356 height 22
drag, startPoint x: 349, startPoint y: 50, endPoint x: 306, endPoint y: 49, distance: 43.2
click at [306, 49] on input "[DEMOGRAPHIC_DATA] Support Worker Wanted – Join Our Care Team! 🌟" at bounding box center [380, 51] width 356 height 22
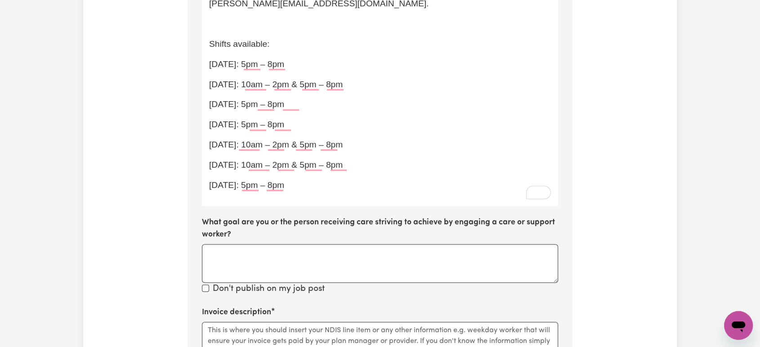
scroll to position [726, 0]
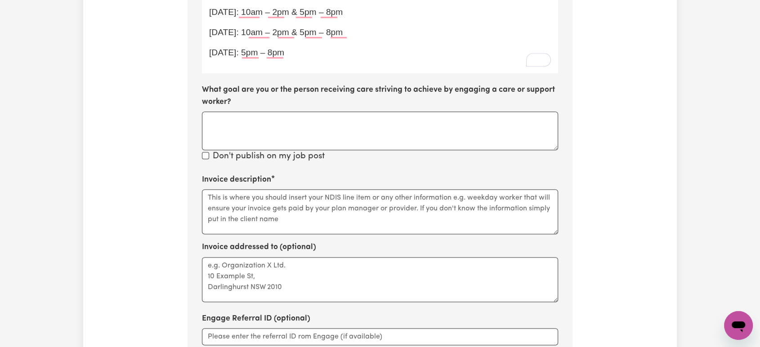
type input "[DEMOGRAPHIC_DATA] Support Worker long 24 our support -Join Our Care Team! 🌟"
click at [274, 222] on textarea "Invoice description" at bounding box center [380, 211] width 356 height 45
click at [252, 212] on textarea "Invoice description" at bounding box center [380, 211] width 356 height 45
paste textarea "01_011_0107_1_1"
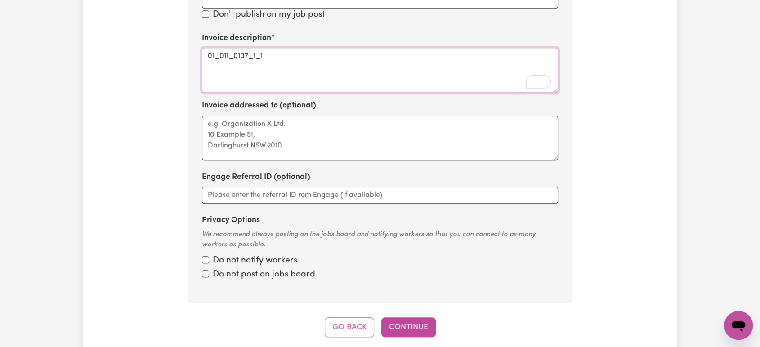
scroll to position [896, 0]
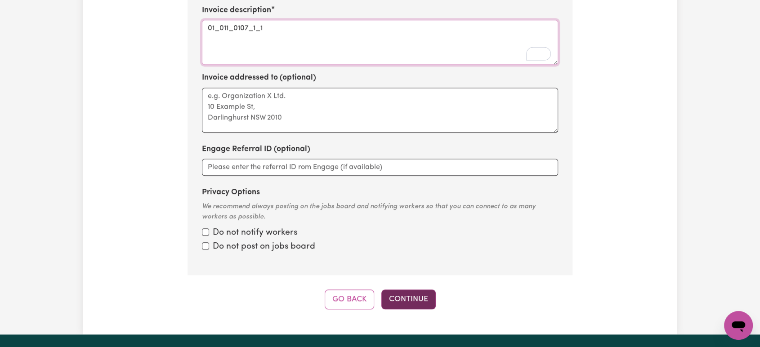
type textarea "01_011_0107_1_1"
click at [400, 298] on button "Continue" at bounding box center [408, 300] width 54 height 20
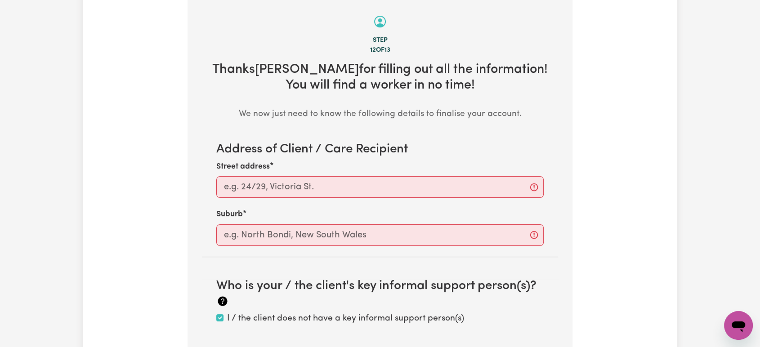
scroll to position [283, 0]
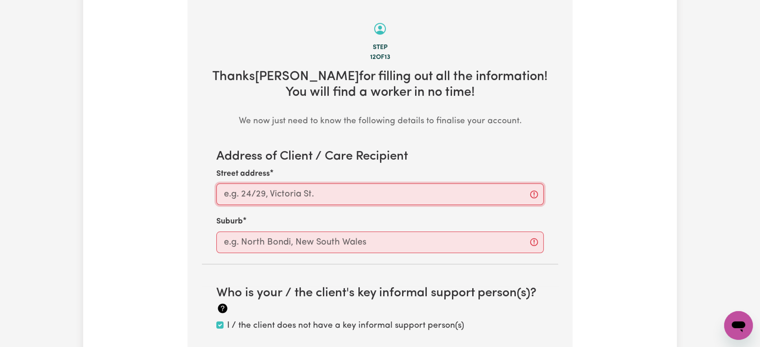
click at [263, 196] on input "Street address" at bounding box center [379, 194] width 327 height 22
paste input "[STREET_ADDRESS]"
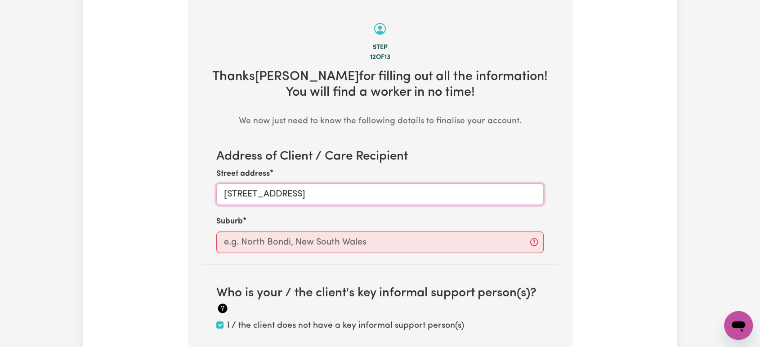
type input "[STREET_ADDRESS]"
click at [250, 248] on input "text" at bounding box center [379, 243] width 327 height 22
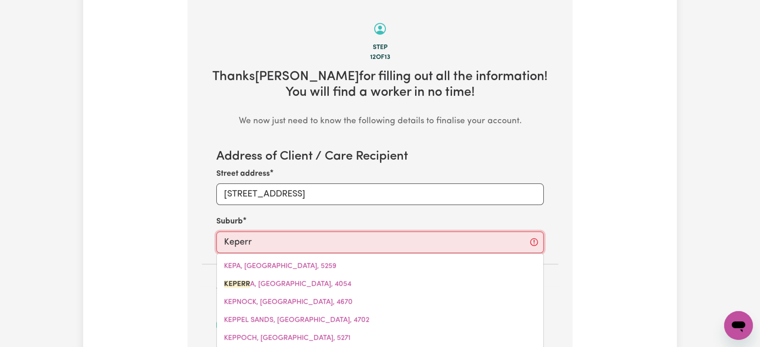
type input "Keperra"
type input "Keperra, [GEOGRAPHIC_DATA], 4054"
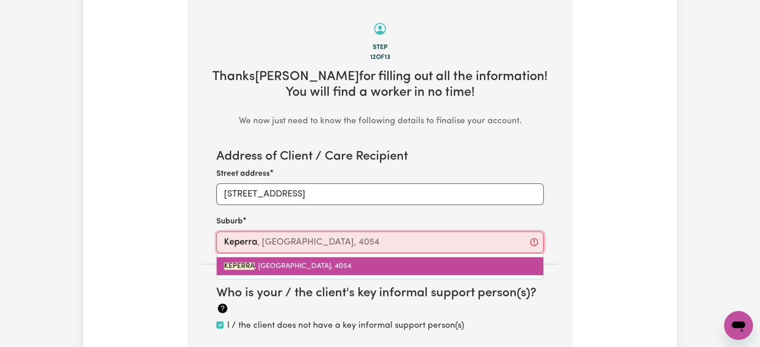
click at [253, 266] on mark "KEPERRA" at bounding box center [239, 266] width 31 height 7
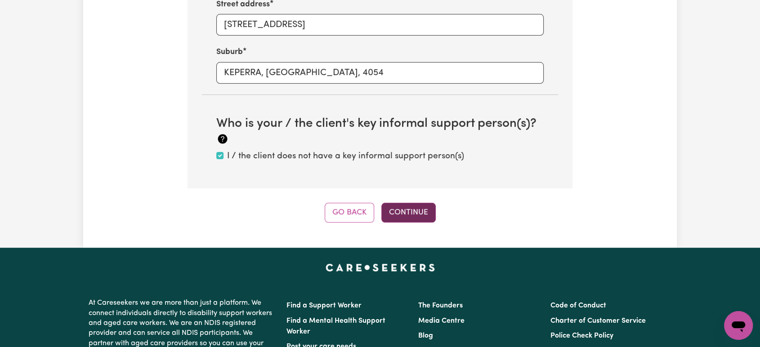
click at [406, 205] on button "Continue" at bounding box center [408, 213] width 54 height 20
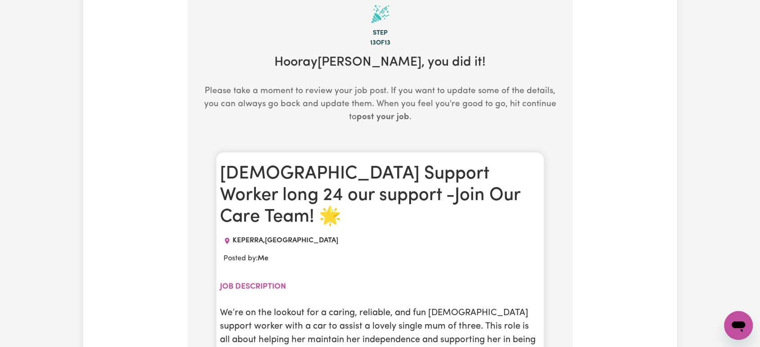
scroll to position [283, 0]
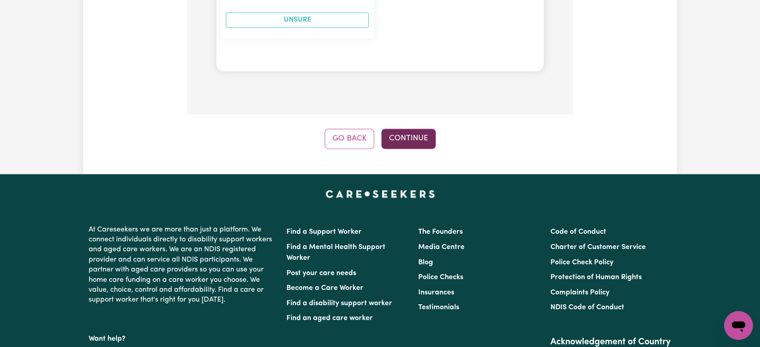
click at [413, 129] on button "Continue" at bounding box center [408, 139] width 54 height 20
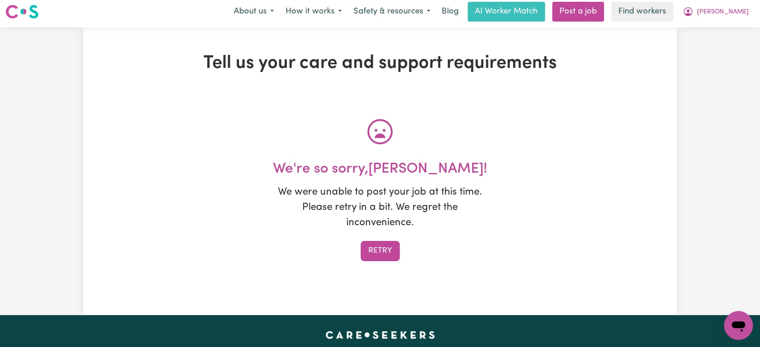
scroll to position [0, 0]
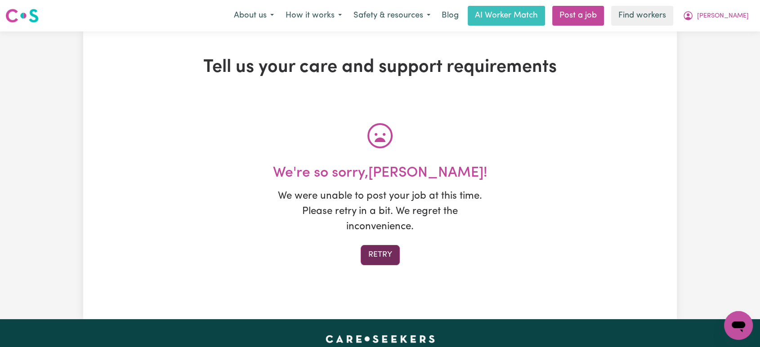
click at [375, 253] on button "Retry" at bounding box center [380, 255] width 39 height 20
click at [372, 257] on button "Retry" at bounding box center [380, 255] width 39 height 20
click at [364, 260] on button "Retry" at bounding box center [380, 255] width 39 height 20
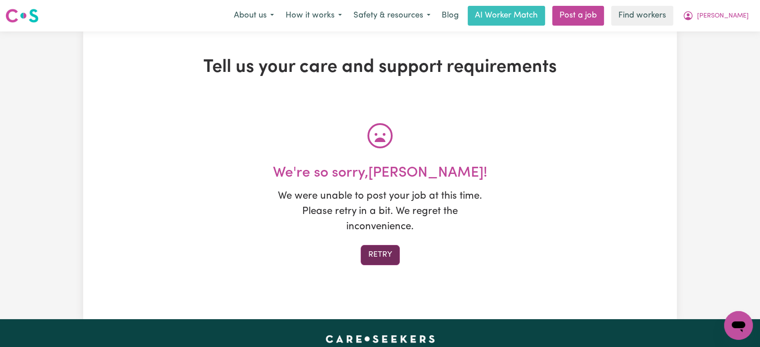
click at [386, 252] on button "Retry" at bounding box center [380, 255] width 39 height 20
click at [374, 253] on button "Retry" at bounding box center [380, 255] width 39 height 20
click at [366, 265] on div "Tell us your care and support requirements We're so sorry, [PERSON_NAME] ! We w…" at bounding box center [380, 175] width 396 height 237
click at [374, 259] on button "Retry" at bounding box center [380, 255] width 39 height 20
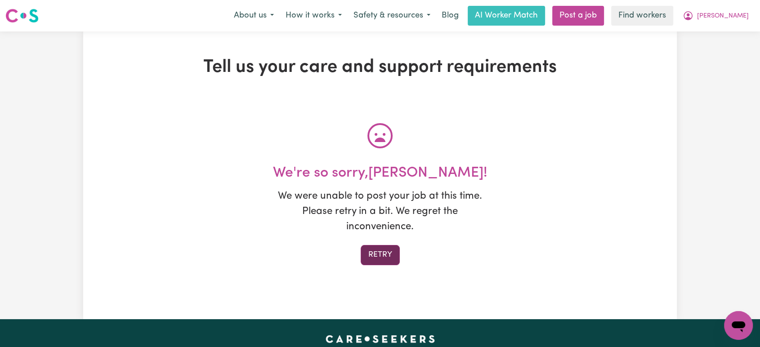
click at [378, 257] on button "Retry" at bounding box center [380, 255] width 39 height 20
